Goal: Use online tool/utility: Utilize a website feature to perform a specific function

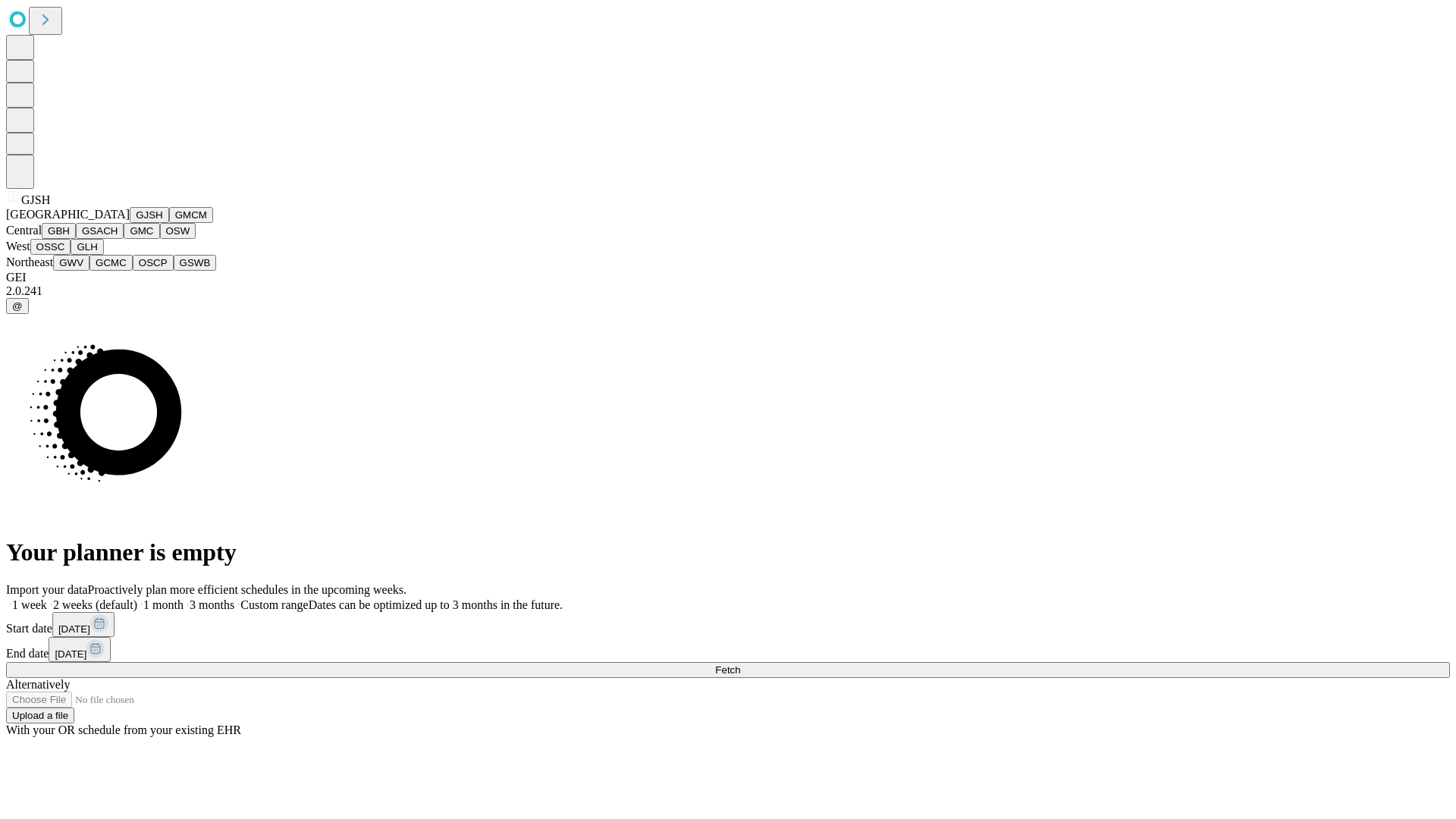
click at [130, 223] on button "GJSH" at bounding box center [149, 215] width 40 height 16
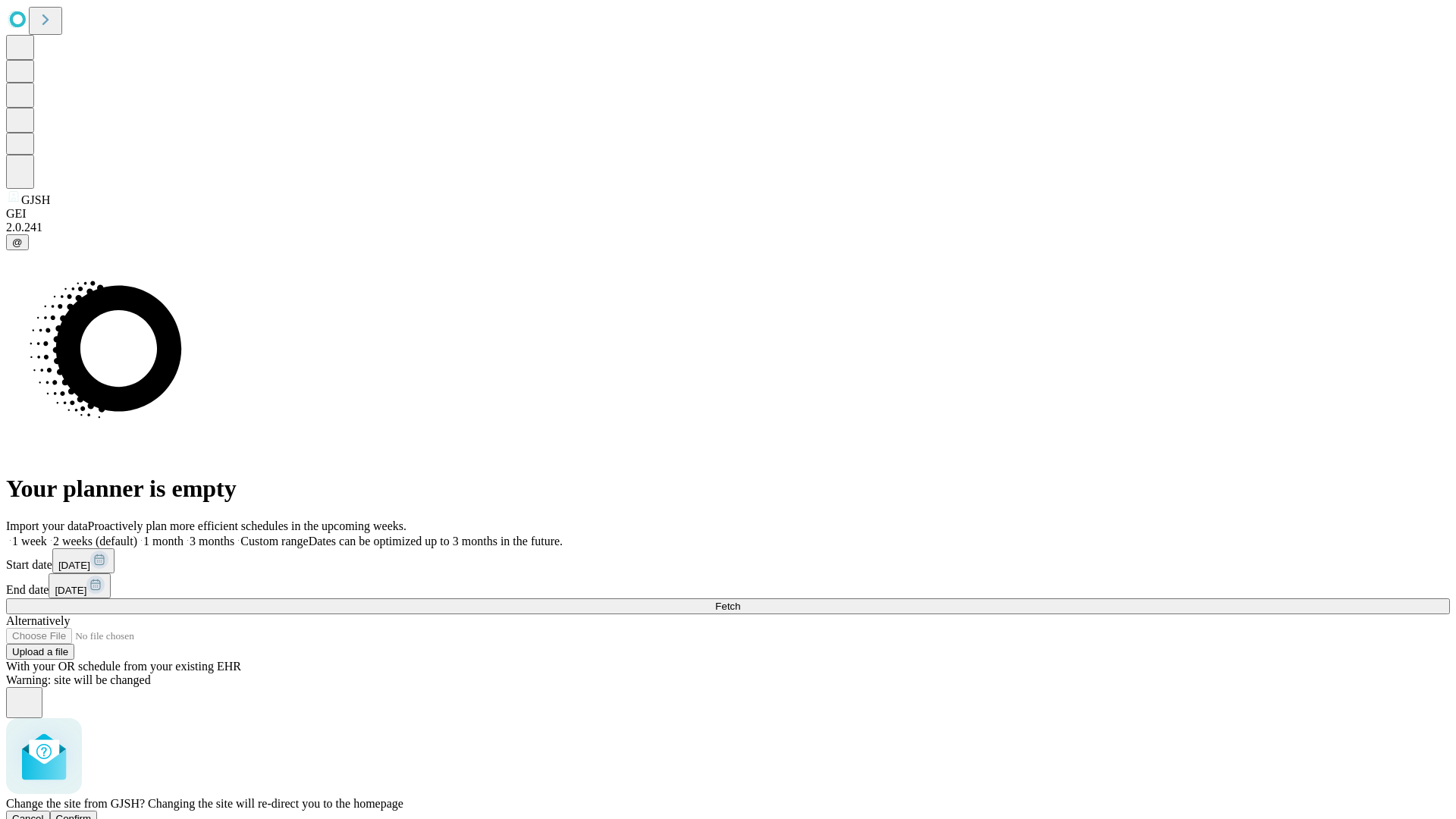
click at [92, 813] on span "Confirm" at bounding box center [74, 818] width 36 height 12
click at [47, 535] on label "1 week" at bounding box center [27, 541] width 41 height 13
click at [740, 600] on span "Fetch" at bounding box center [728, 606] width 25 height 12
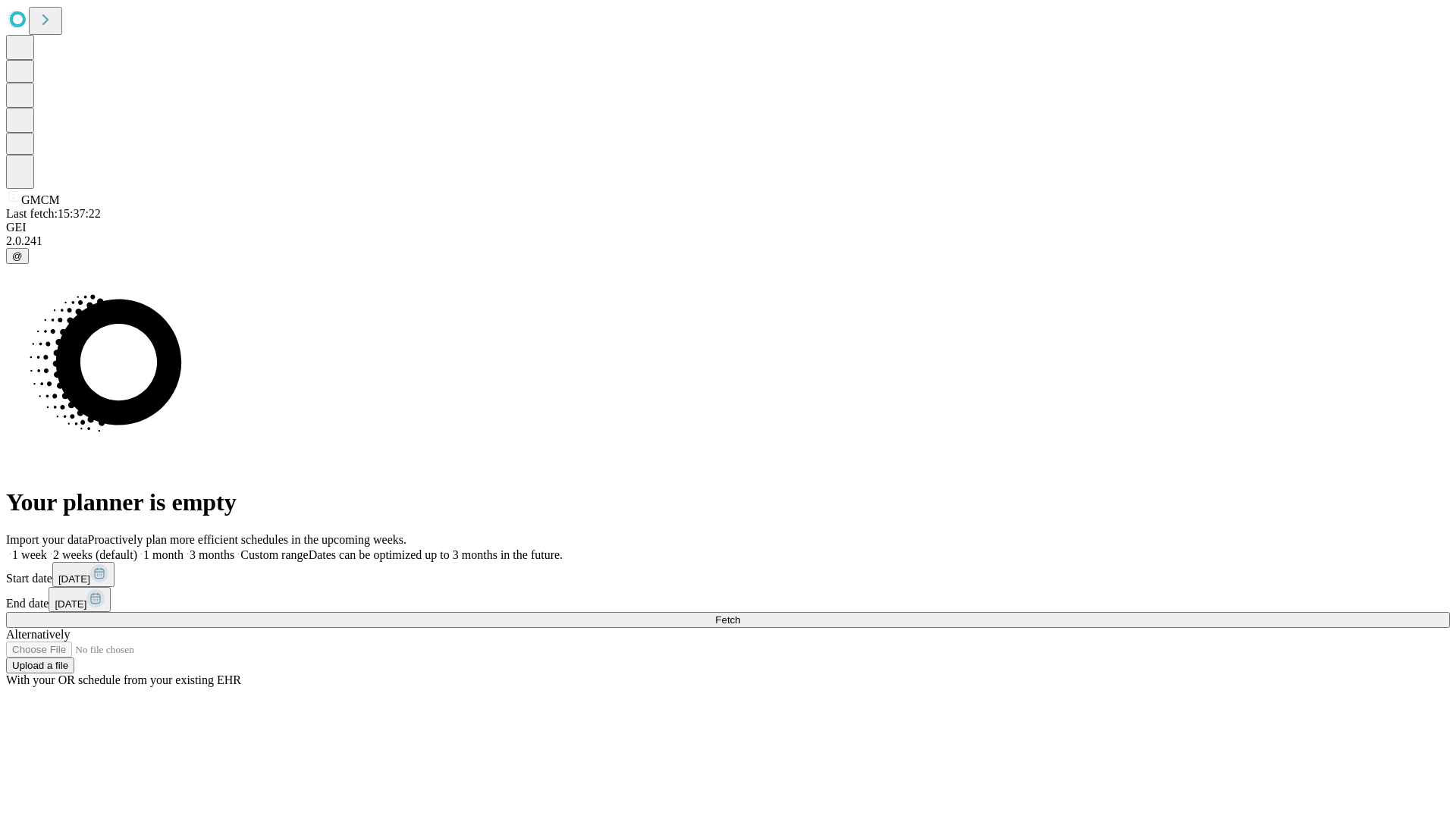
click at [47, 548] on label "1 week" at bounding box center [27, 554] width 41 height 13
click at [740, 614] on span "Fetch" at bounding box center [728, 620] width 25 height 12
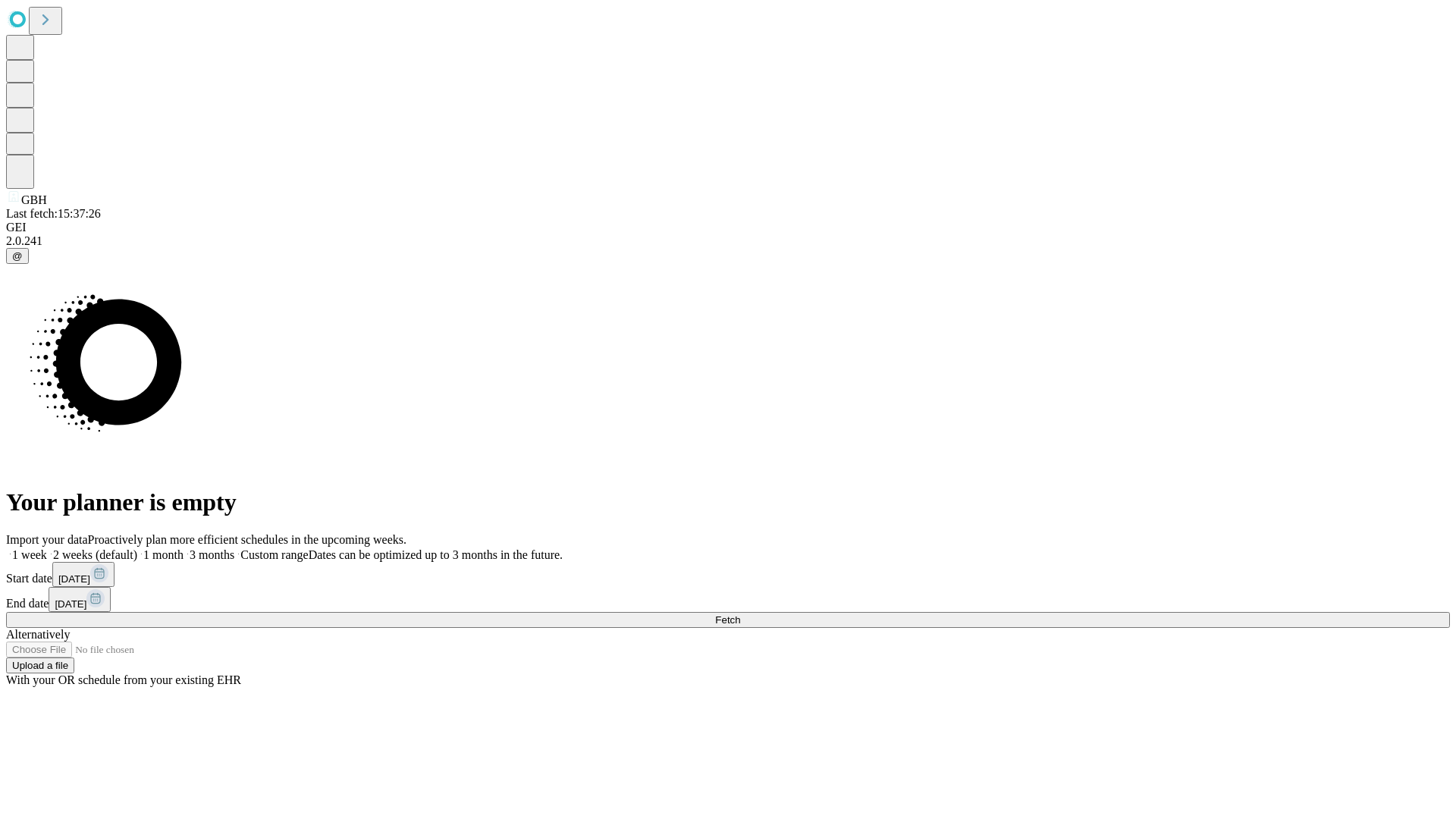
click at [47, 548] on label "1 week" at bounding box center [27, 554] width 41 height 13
click at [740, 614] on span "Fetch" at bounding box center [728, 620] width 25 height 12
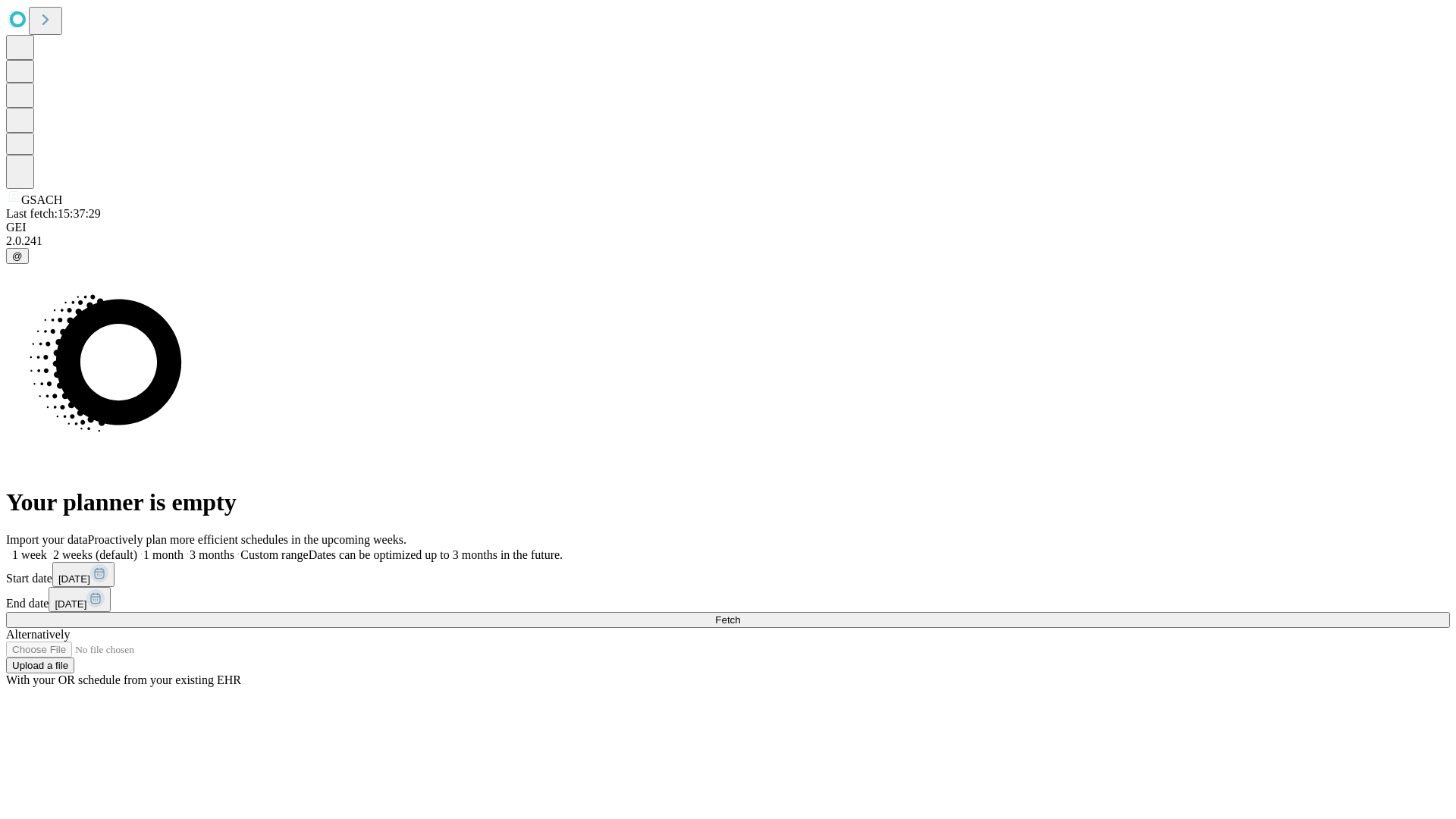
click at [47, 548] on label "1 week" at bounding box center [27, 554] width 41 height 13
click at [740, 614] on span "Fetch" at bounding box center [728, 620] width 25 height 12
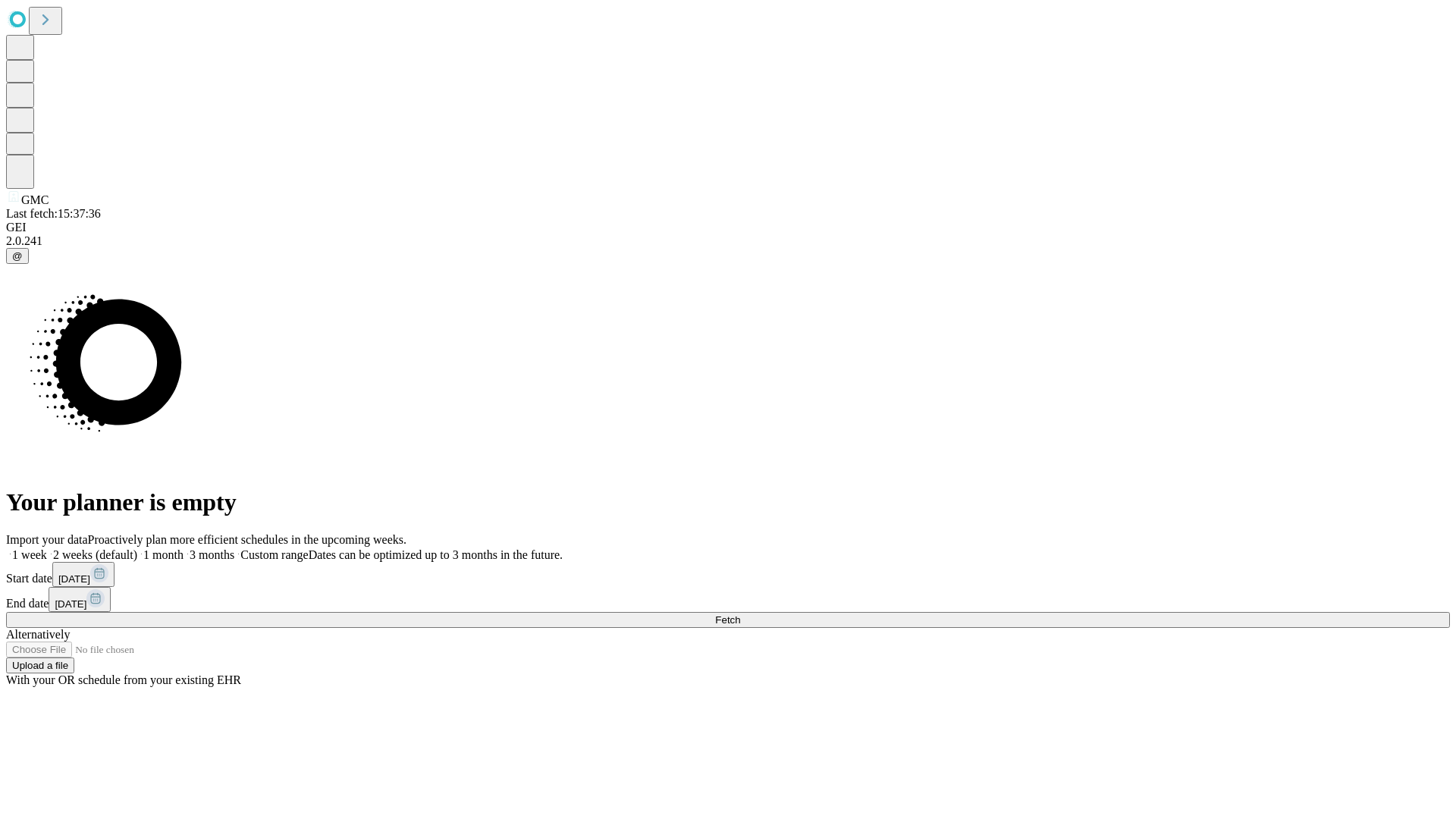
click at [47, 548] on label "1 week" at bounding box center [27, 554] width 41 height 13
click at [740, 614] on span "Fetch" at bounding box center [728, 620] width 25 height 12
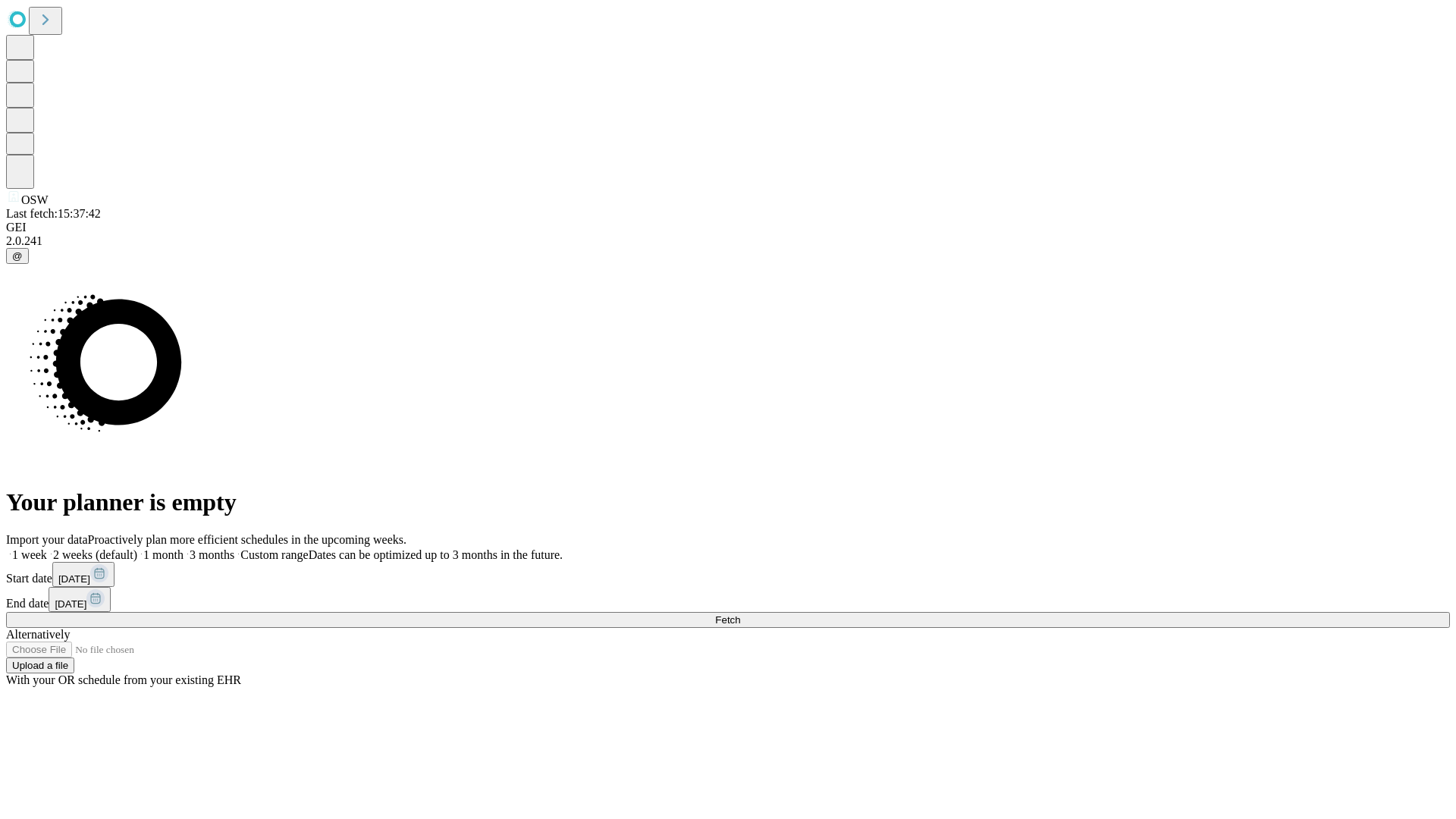
click at [47, 548] on label "1 week" at bounding box center [27, 554] width 41 height 13
click at [740, 614] on span "Fetch" at bounding box center [728, 620] width 25 height 12
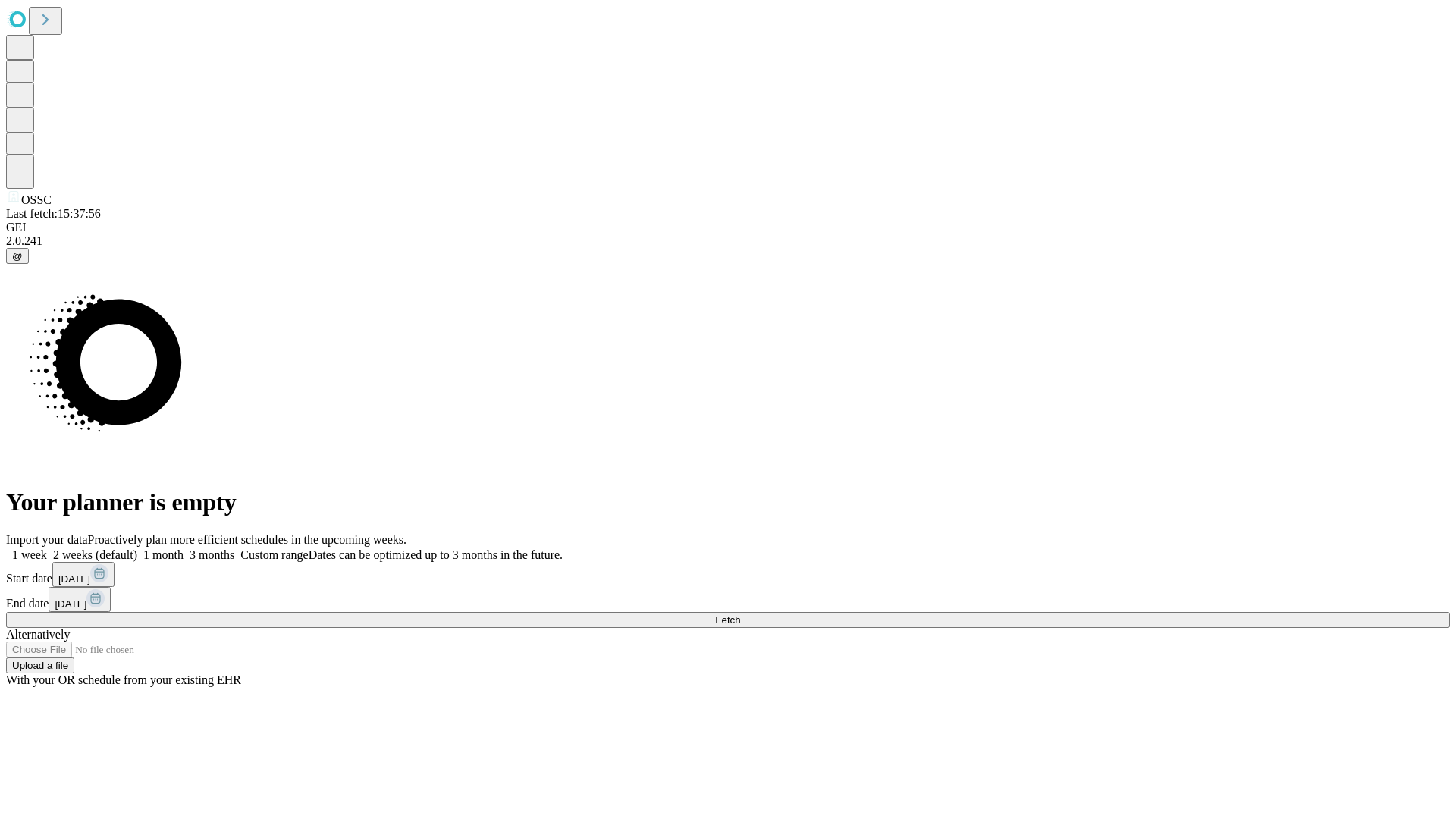
click at [47, 548] on label "1 week" at bounding box center [27, 554] width 41 height 13
click at [740, 614] on span "Fetch" at bounding box center [728, 620] width 25 height 12
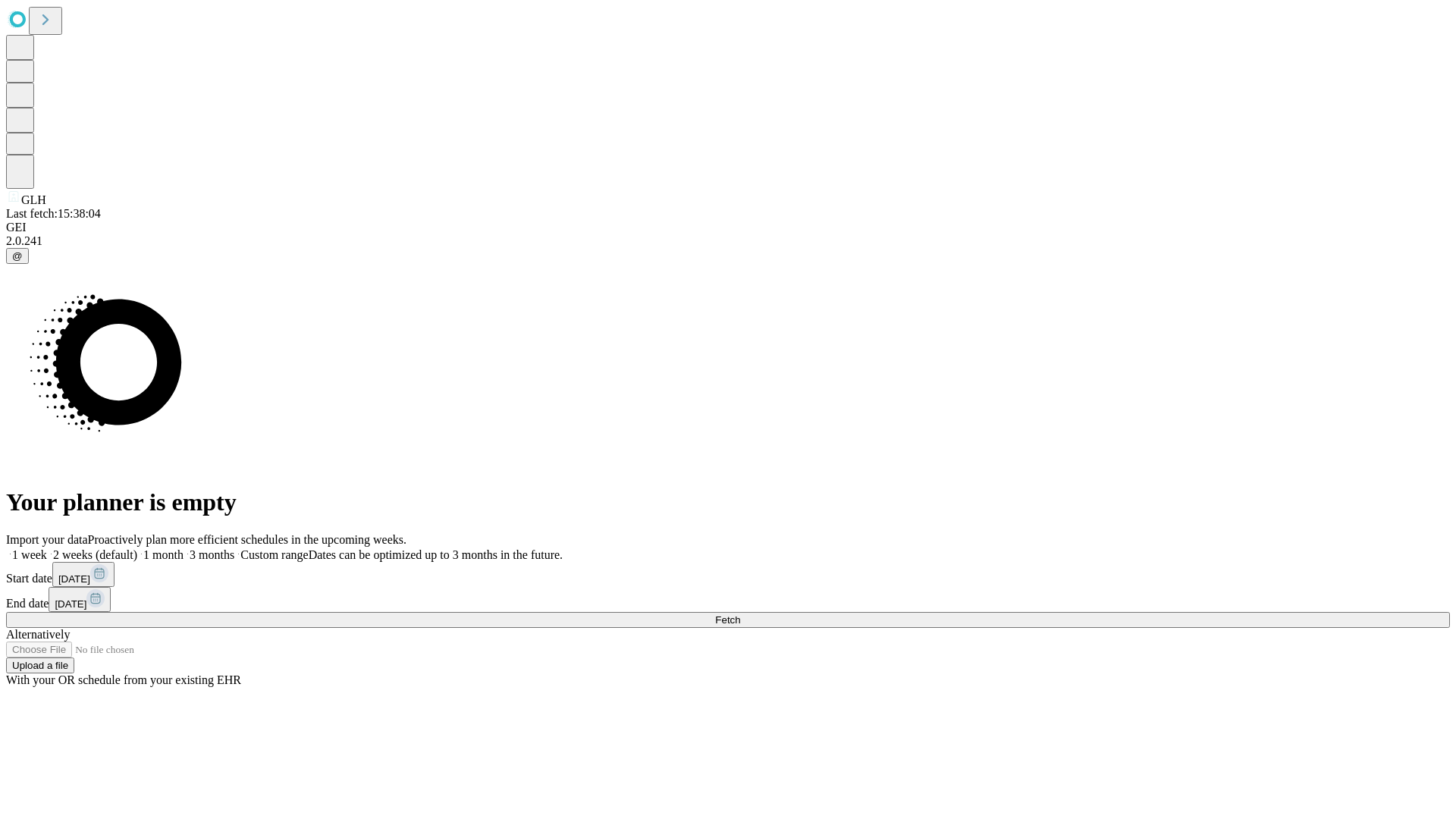
click at [47, 548] on label "1 week" at bounding box center [27, 554] width 41 height 13
click at [740, 614] on span "Fetch" at bounding box center [728, 620] width 25 height 12
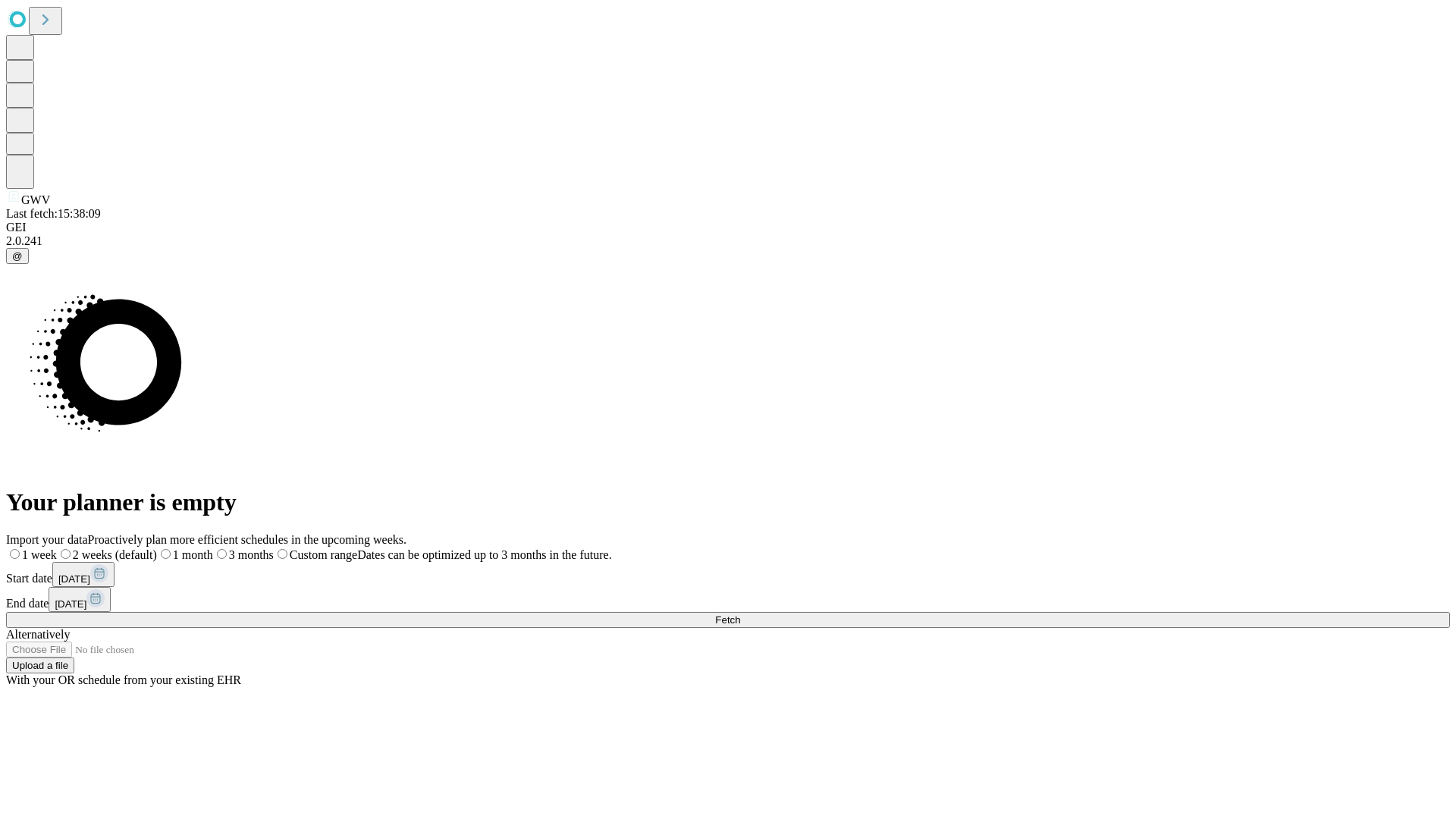
click at [740, 614] on span "Fetch" at bounding box center [728, 620] width 25 height 12
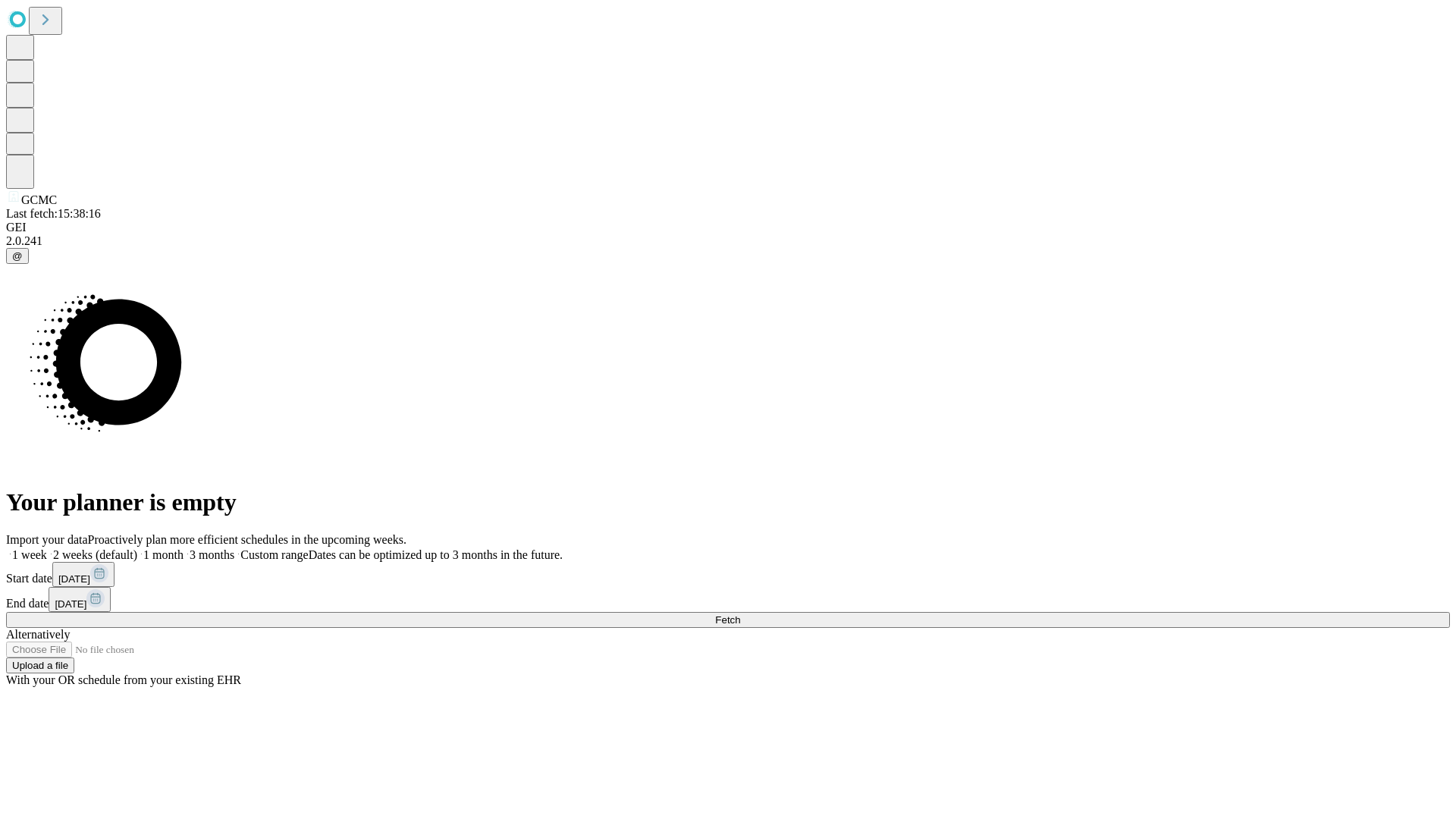
click at [47, 548] on label "1 week" at bounding box center [27, 554] width 41 height 13
click at [740, 614] on span "Fetch" at bounding box center [728, 620] width 25 height 12
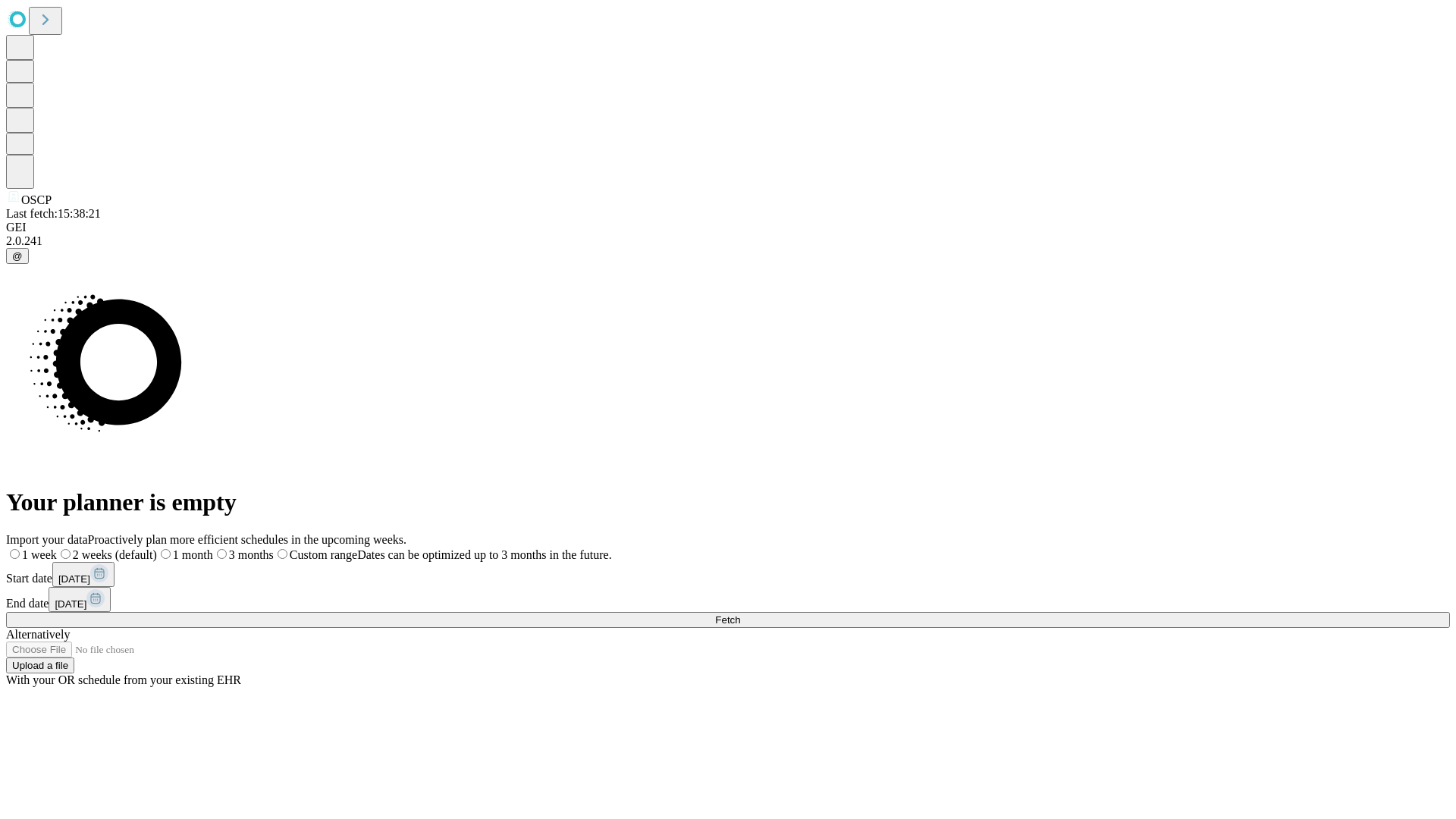
click at [57, 548] on label "1 week" at bounding box center [31, 554] width 51 height 13
click at [740, 614] on span "Fetch" at bounding box center [728, 620] width 25 height 12
